Goal: Task Accomplishment & Management: Manage account settings

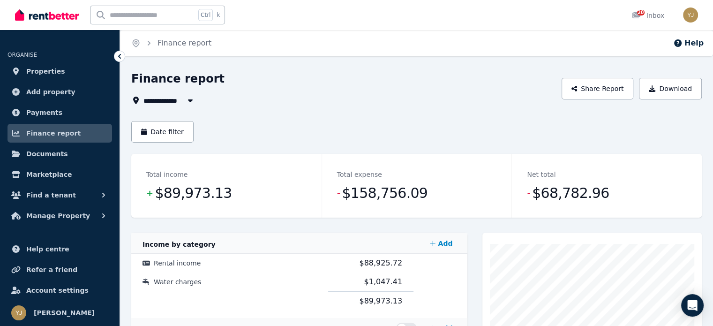
click at [208, 198] on span "$89,973.13" at bounding box center [193, 193] width 77 height 19
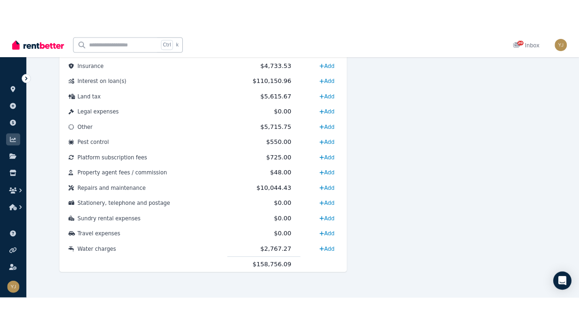
scroll to position [509, 0]
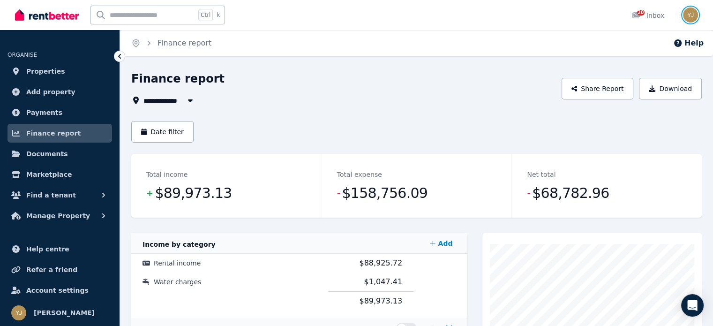
click at [695, 17] on img "button" at bounding box center [690, 14] width 15 height 15
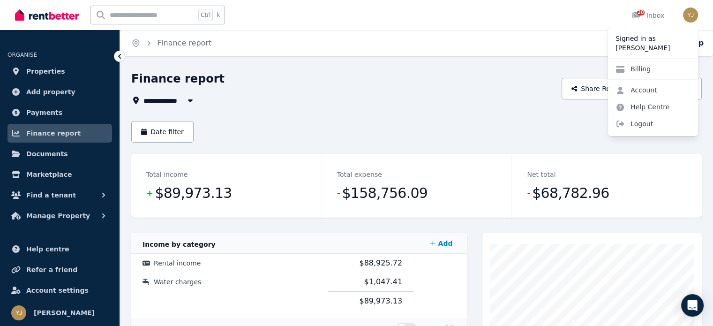
click at [400, 128] on div "Date filter" at bounding box center [416, 132] width 570 height 22
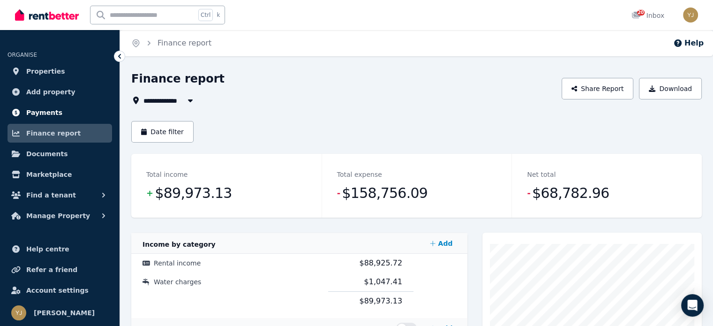
click at [74, 110] on link "Payments" at bounding box center [59, 112] width 105 height 19
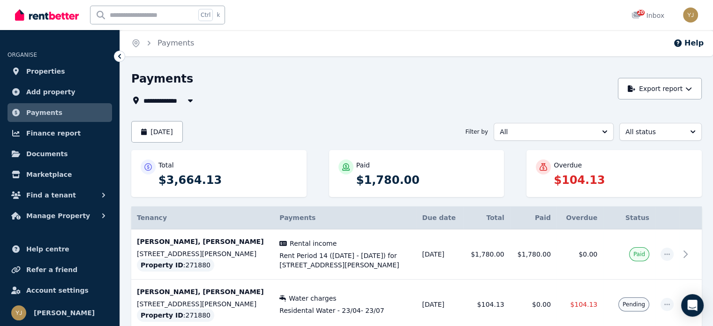
click at [559, 177] on p "$104.13" at bounding box center [622, 179] width 139 height 15
click at [68, 69] on link "Properties" at bounding box center [59, 71] width 105 height 19
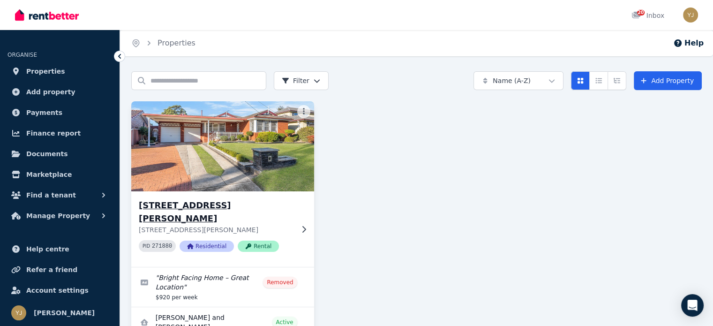
click at [229, 187] on img at bounding box center [223, 146] width 192 height 95
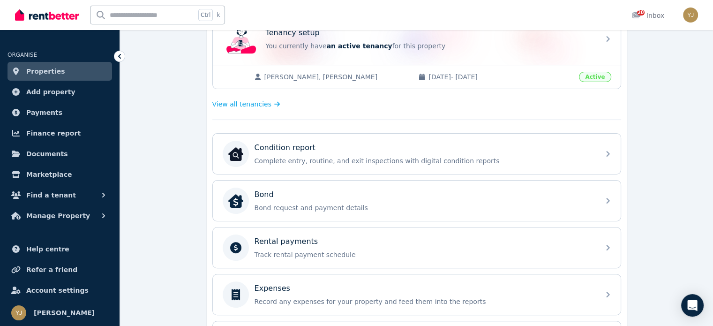
scroll to position [281, 0]
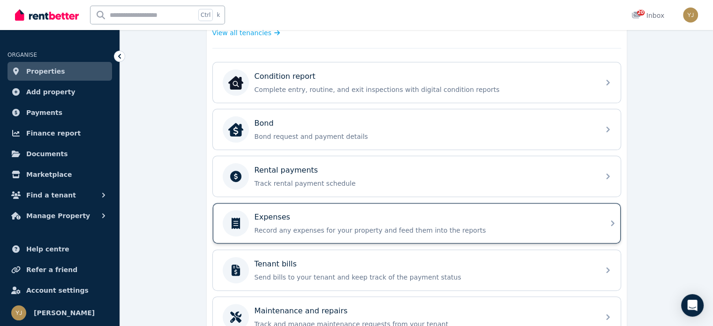
click at [270, 227] on p "Record any expenses for your property and feed them into the reports" at bounding box center [423, 229] width 339 height 9
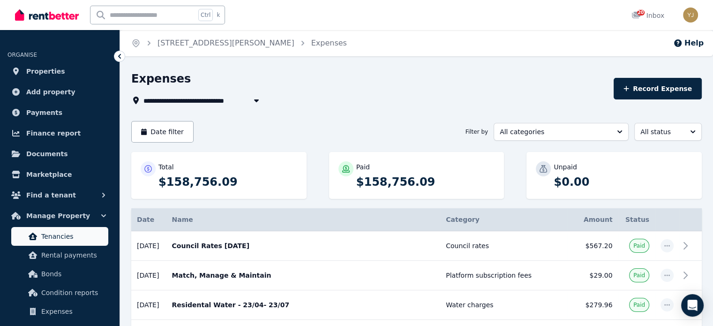
scroll to position [131, 0]
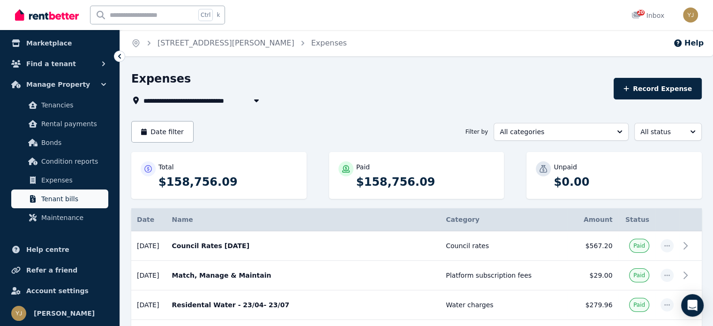
click at [81, 204] on link "Tenant bills" at bounding box center [59, 198] width 97 height 19
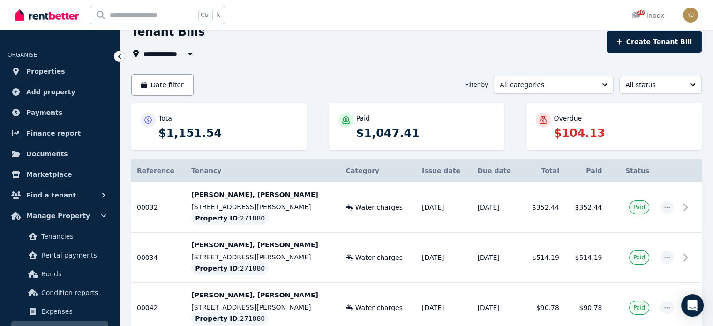
scroll to position [203, 0]
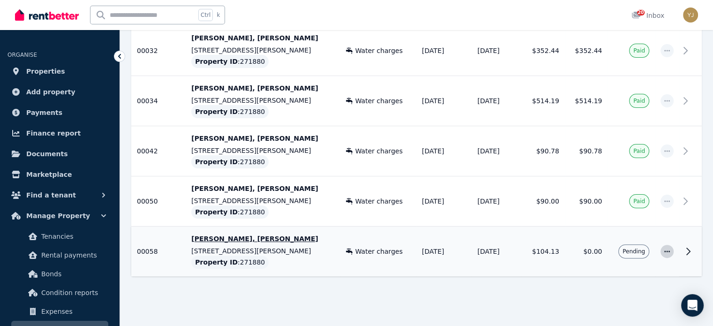
click at [670, 254] on span "button" at bounding box center [666, 251] width 13 height 13
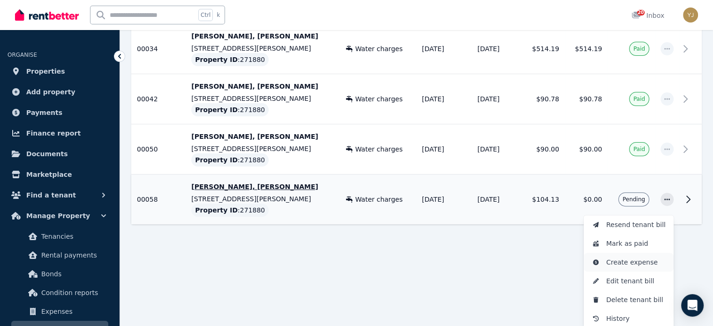
scroll to position [256, 0]
click at [645, 228] on span "Resend tenant bill" at bounding box center [636, 223] width 60 height 11
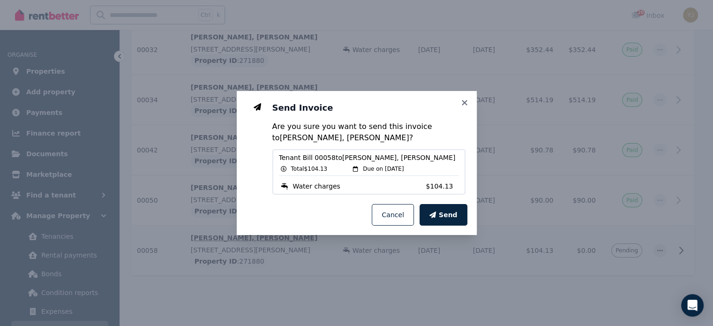
scroll to position [203, 0]
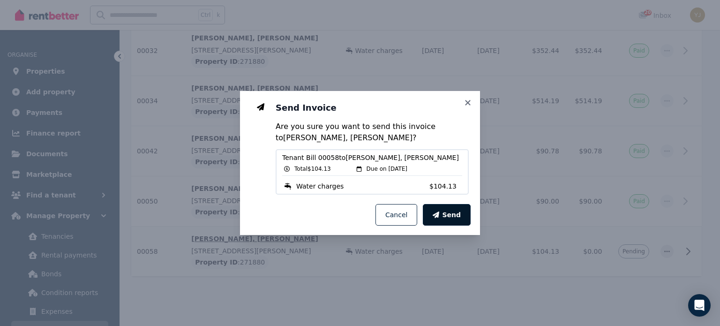
click at [448, 211] on span "Send" at bounding box center [451, 214] width 19 height 9
